Goal: Task Accomplishment & Management: Complete application form

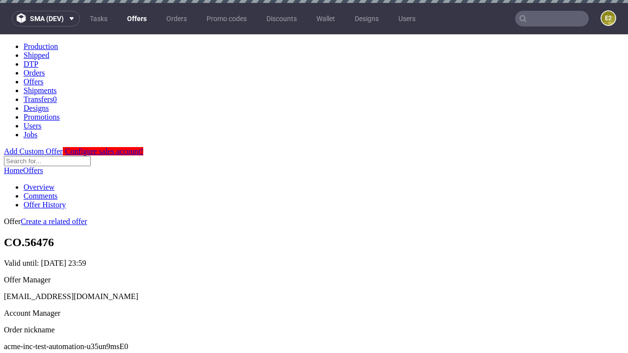
scroll to position [3, 0]
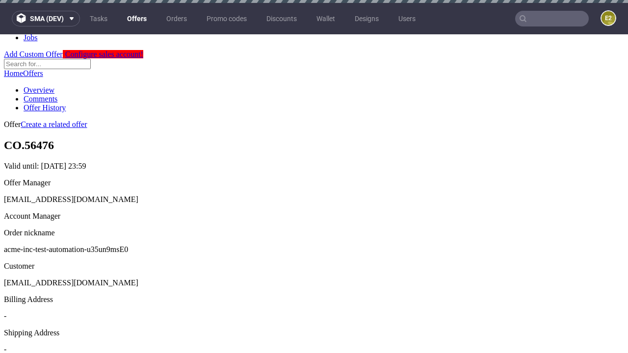
scroll to position [3, 0]
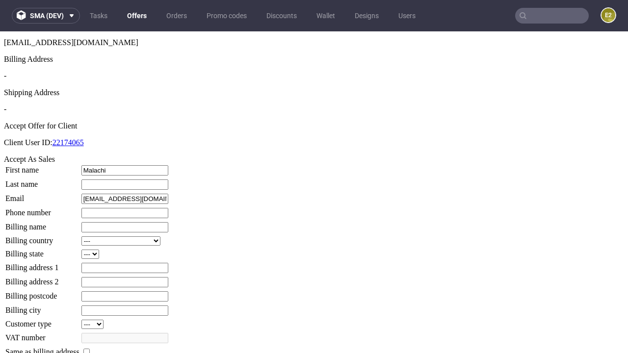
type input "Malachi"
type input "[PERSON_NAME]"
type input "1509813888"
type input "Laurel38"
select select "13"
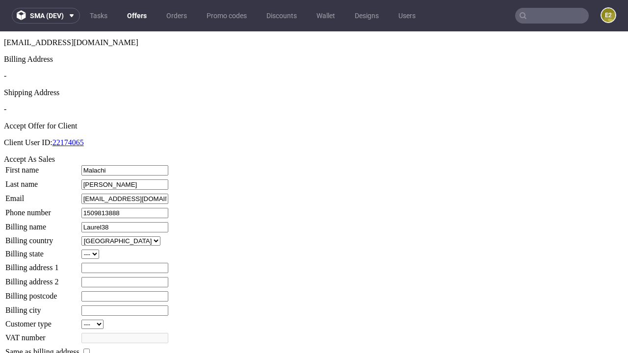
type input "Laurel38"
type input "744 [PERSON_NAME][GEOGRAPHIC_DATA]"
select select "132"
type input "744 [PERSON_NAME][GEOGRAPHIC_DATA]"
type input "SN03 8PB"
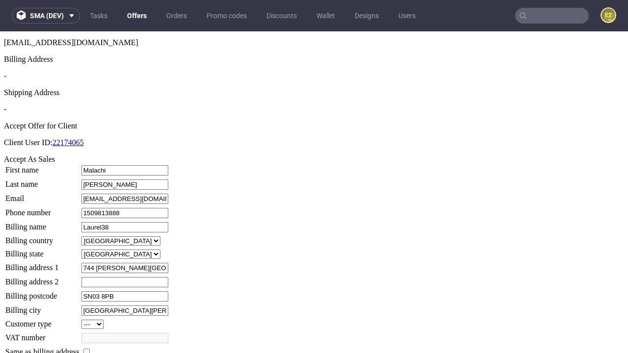
type input "[GEOGRAPHIC_DATA][PERSON_NAME]"
click at [90, 349] on input "checkbox" at bounding box center [86, 352] width 6 height 6
checkbox input "true"
type input "Laurel38"
select select "13"
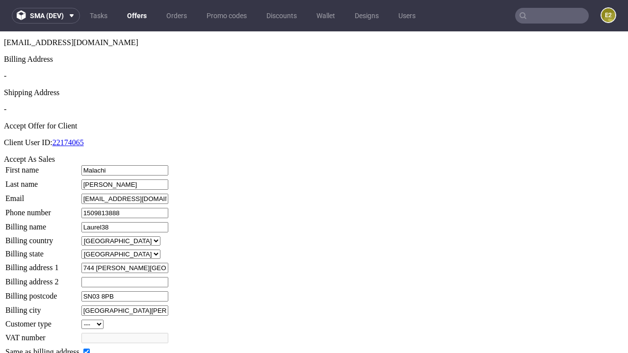
type input "744 [PERSON_NAME][GEOGRAPHIC_DATA]"
type input "SN03 8PB"
type input "[GEOGRAPHIC_DATA][PERSON_NAME]"
